Goal: Contribute content: Contribute content

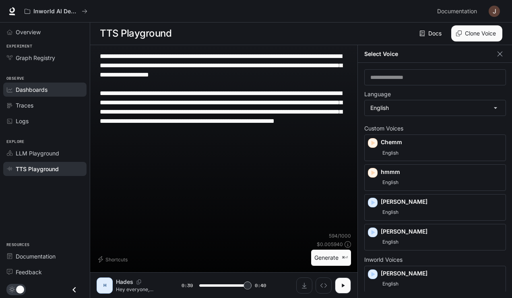
scroll to position [145, 0]
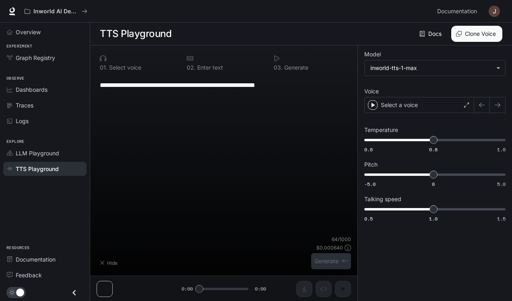
type input "****"
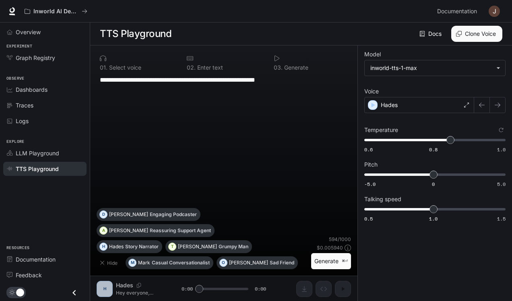
click at [490, 10] on img "button" at bounding box center [493, 11] width 11 height 11
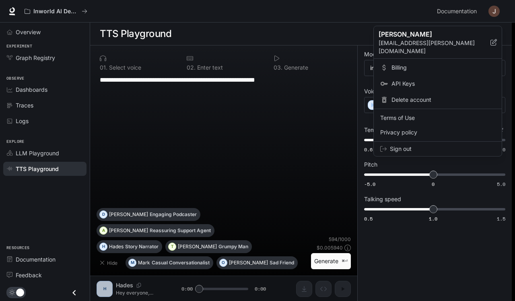
click at [403, 64] on span "Billing" at bounding box center [443, 68] width 104 height 8
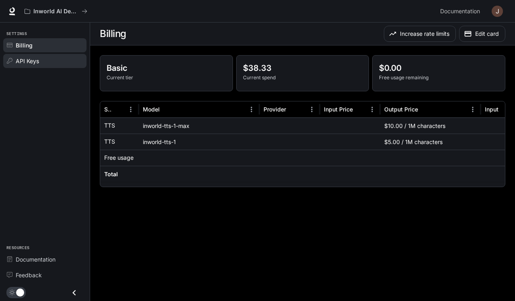
click at [48, 62] on div "API Keys" at bounding box center [49, 61] width 67 height 8
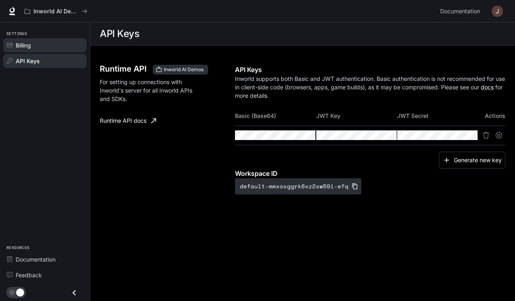
click at [44, 49] on link "Billing" at bounding box center [44, 45] width 83 height 14
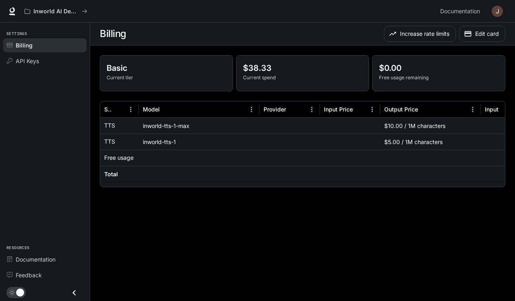
click at [156, 126] on div "inworld-tts-1-max" at bounding box center [199, 125] width 121 height 16
click at [169, 126] on div "inworld-tts-1-max" at bounding box center [199, 125] width 121 height 16
click at [497, 18] on button "button" at bounding box center [497, 11] width 16 height 16
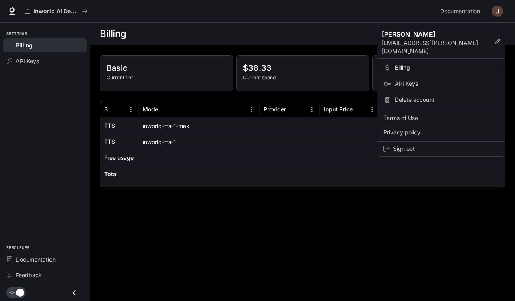
click at [245, 158] on div at bounding box center [257, 150] width 515 height 301
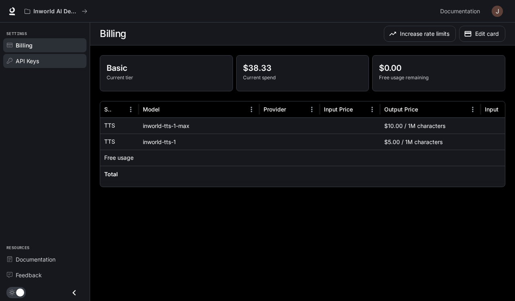
click at [24, 60] on span "API Keys" at bounding box center [27, 61] width 23 height 8
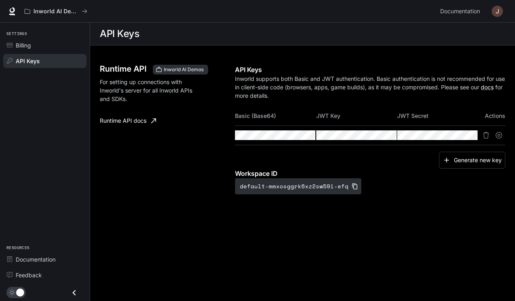
click at [16, 17] on div "Inworld AI Demos Documentation Documentation" at bounding box center [257, 11] width 515 height 23
click at [12, 14] on icon at bounding box center [12, 15] width 6 height 2
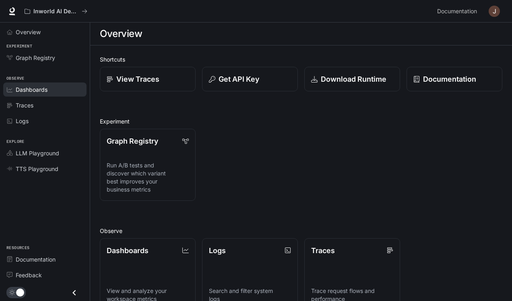
click at [36, 88] on span "Dashboards" at bounding box center [32, 89] width 32 height 8
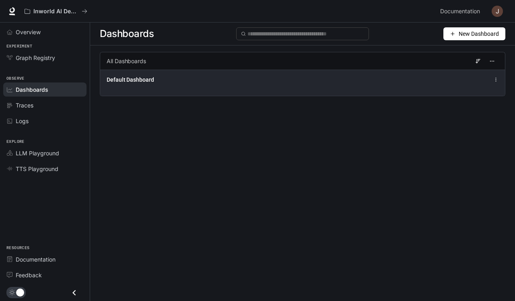
click at [327, 87] on div "Default Dashboard" at bounding box center [302, 83] width 405 height 26
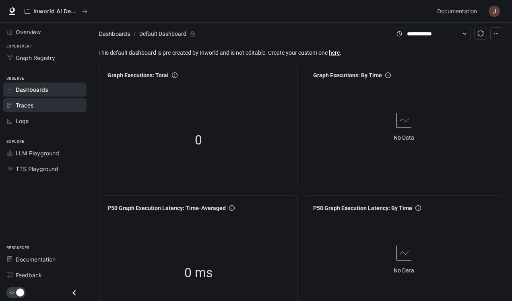
click at [33, 101] on span "Traces" at bounding box center [25, 105] width 18 height 8
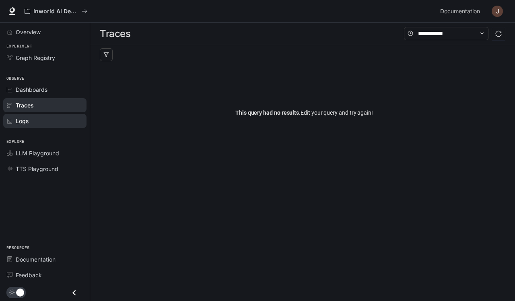
click at [47, 117] on div "Logs" at bounding box center [49, 121] width 67 height 8
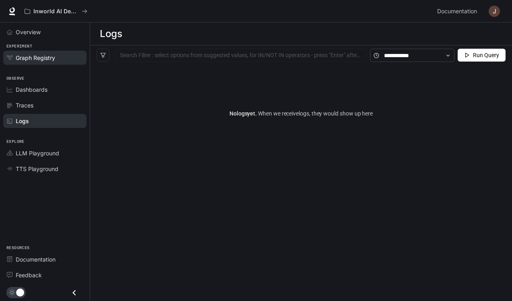
click at [53, 59] on span "Graph Registry" at bounding box center [35, 57] width 39 height 8
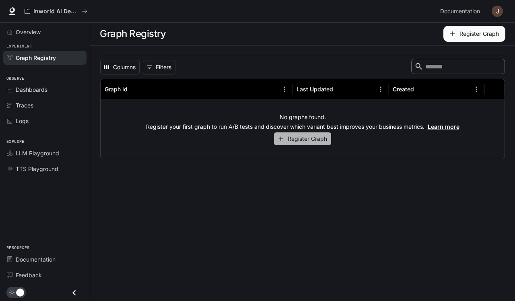
click at [317, 136] on button "Register Graph" at bounding box center [302, 138] width 57 height 13
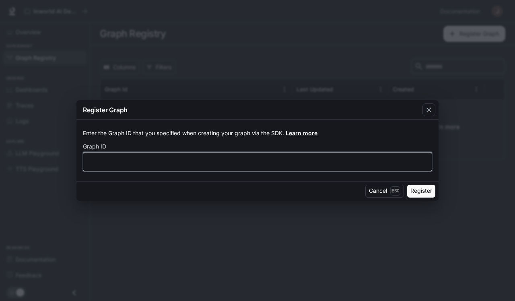
click at [368, 158] on input "text" at bounding box center [257, 161] width 348 height 8
type input "*****"
click at [421, 191] on button "Register" at bounding box center [421, 191] width 28 height 13
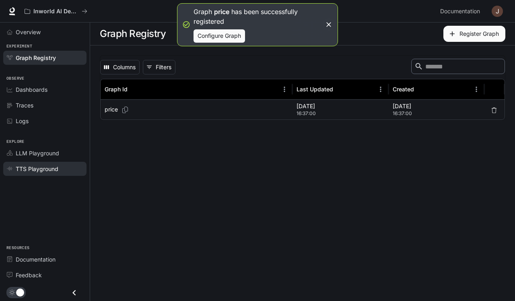
click at [60, 165] on div "TTS Playground" at bounding box center [49, 169] width 67 height 8
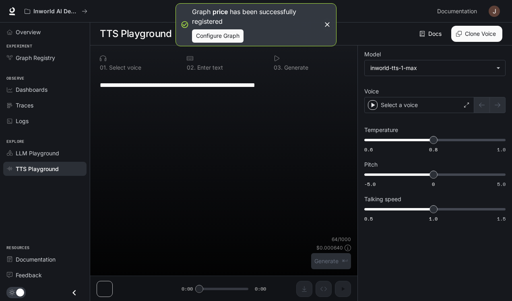
type textarea "**********"
type input "****"
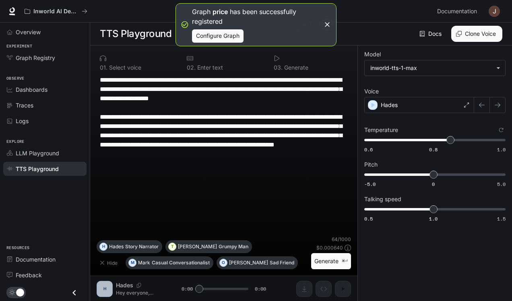
click at [327, 22] on icon "button" at bounding box center [327, 25] width 8 height 8
